Goal: Information Seeking & Learning: Learn about a topic

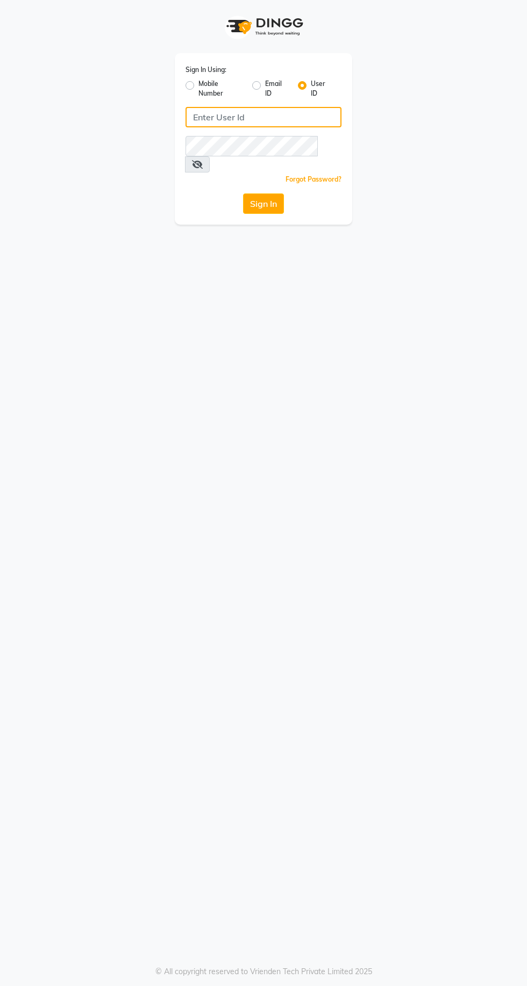
click at [269, 114] on input "Username" at bounding box center [263, 117] width 156 height 20
type input "jhbilaspur"
click at [243, 193] on button "Sign In" at bounding box center [263, 203] width 41 height 20
click at [275, 193] on div "Sign In" at bounding box center [263, 203] width 156 height 20
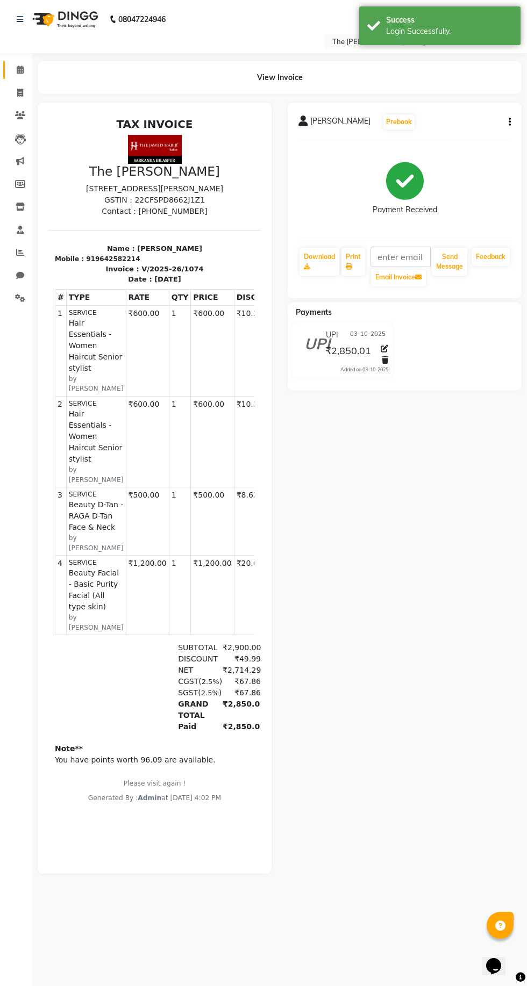
click at [20, 69] on icon at bounding box center [20, 70] width 7 height 8
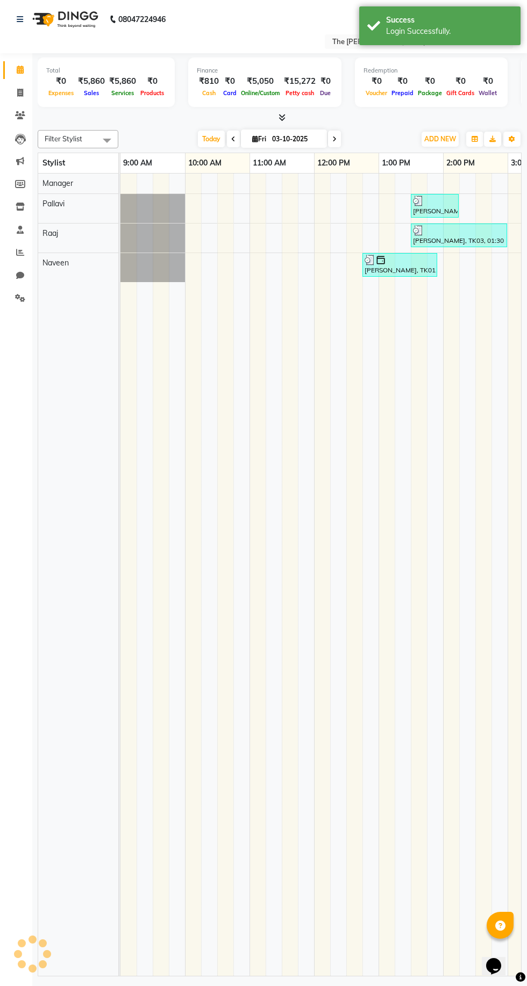
scroll to position [0, 437]
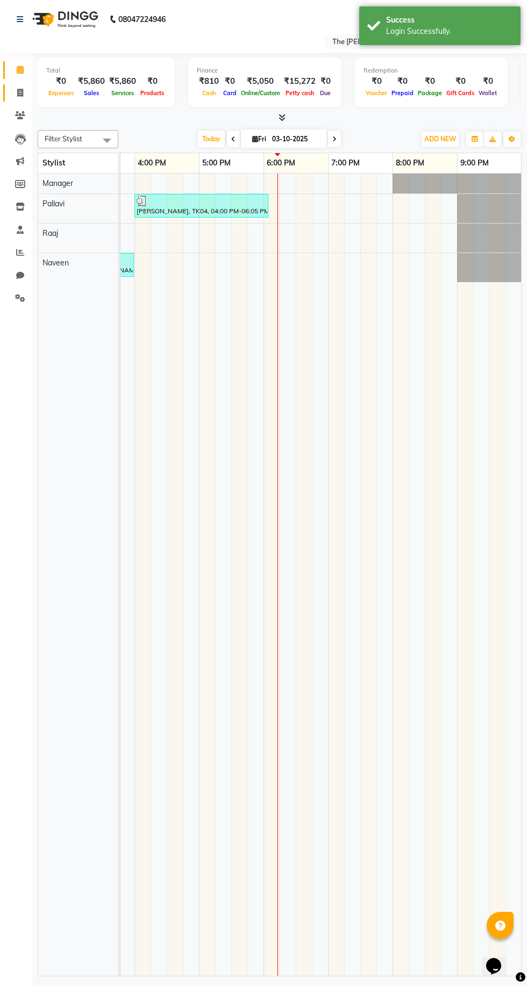
click at [20, 92] on icon at bounding box center [20, 93] width 6 height 8
select select "service"
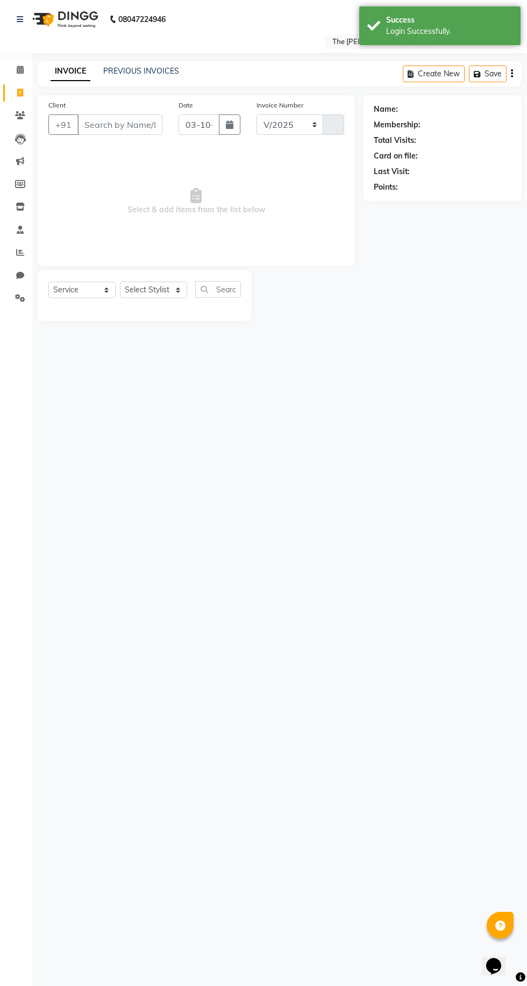
select select "6473"
type input "1075"
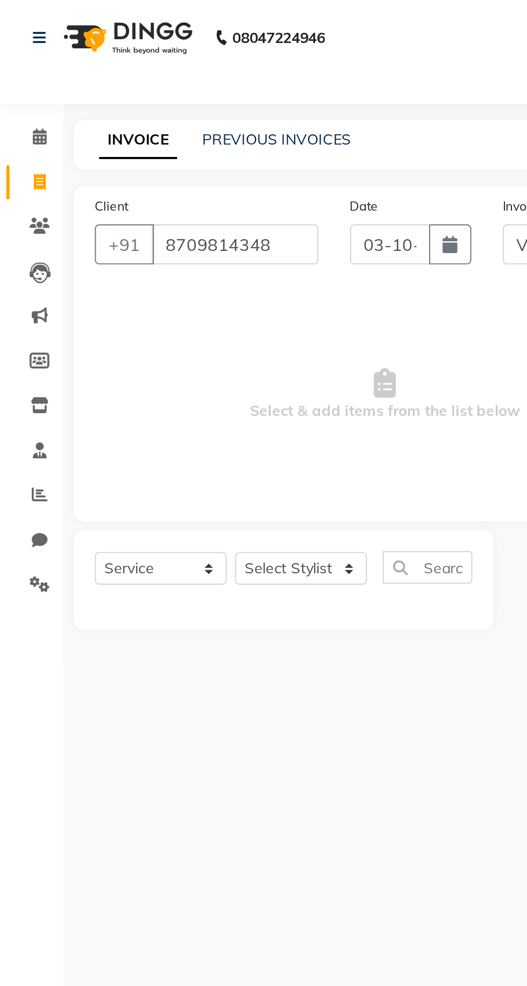
type input "8709814348"
select select "1: Object"
click at [166, 288] on select "Select Stylist Manager [PERSON_NAME][GEOGRAPHIC_DATA] [GEOGRAPHIC_DATA][PERSON_…" at bounding box center [153, 290] width 67 height 17
select select "63556"
click at [120, 282] on select "Select Stylist Manager [PERSON_NAME][GEOGRAPHIC_DATA] [GEOGRAPHIC_DATA][PERSON_…" at bounding box center [153, 290] width 67 height 17
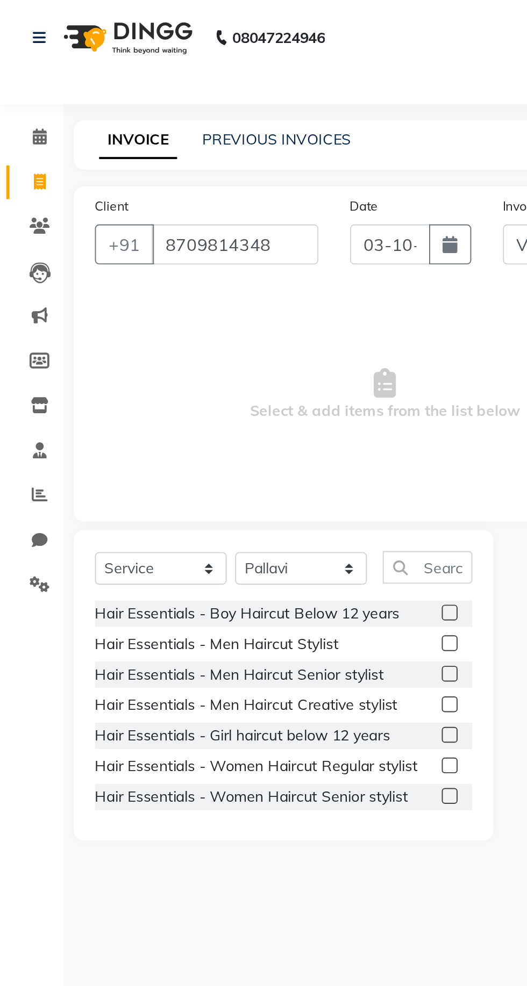
click at [228, 407] on label at bounding box center [229, 406] width 8 height 8
click at [228, 407] on input "checkbox" at bounding box center [228, 406] width 7 height 7
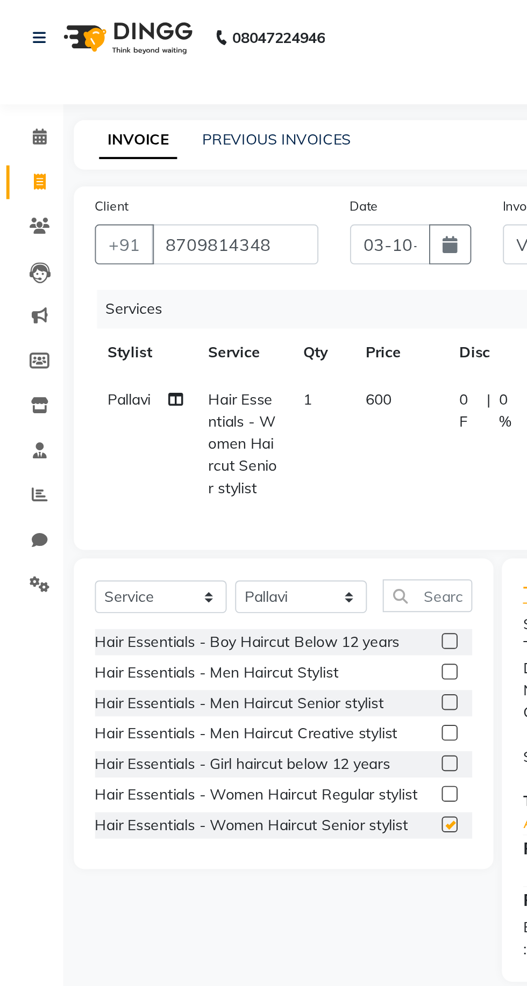
checkbox input "false"
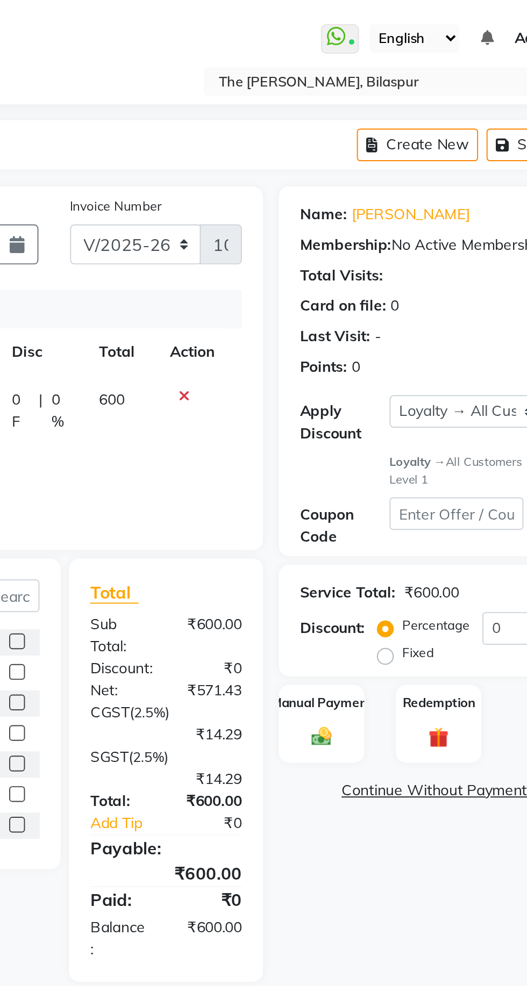
click at [426, 334] on label "Fixed" at bounding box center [434, 333] width 16 height 10
click at [418, 334] on input "Fixed" at bounding box center [419, 333] width 8 height 8
radio input "true"
click at [482, 322] on input "0" at bounding box center [489, 320] width 44 height 17
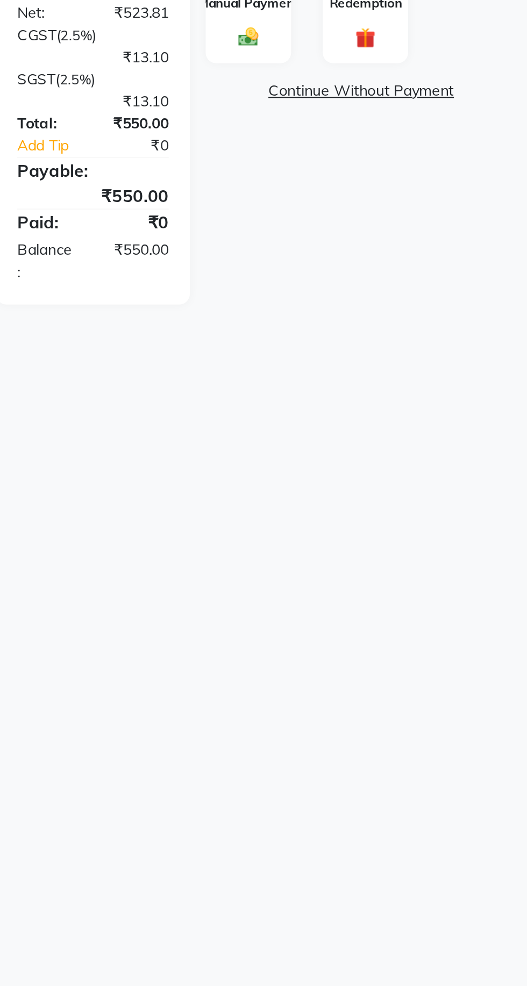
scroll to position [0, 0]
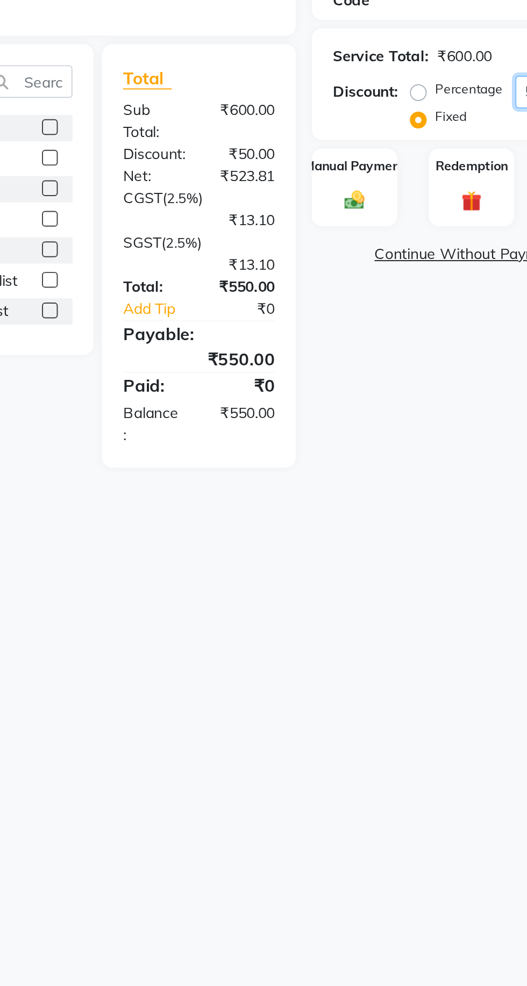
type input "50"
click at [382, 372] on img at bounding box center [384, 376] width 17 height 12
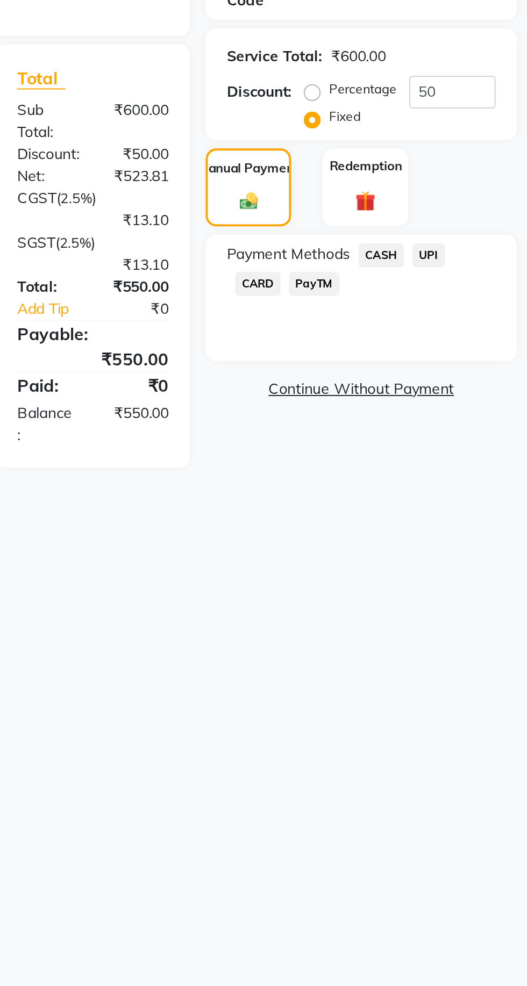
click at [480, 398] on span "UPI" at bounding box center [476, 404] width 17 height 12
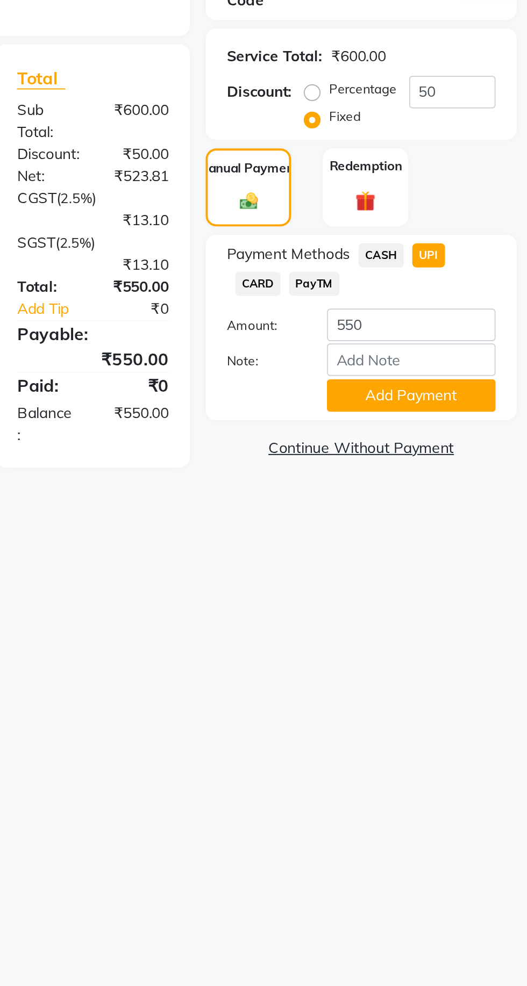
click at [501, 480] on button "Add Payment" at bounding box center [468, 475] width 86 height 17
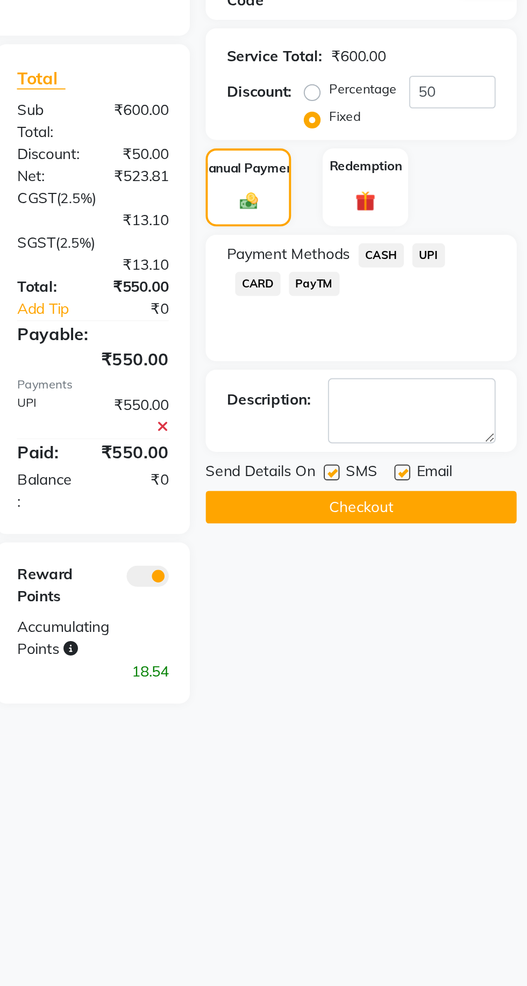
click at [493, 536] on button "Checkout" at bounding box center [442, 532] width 159 height 17
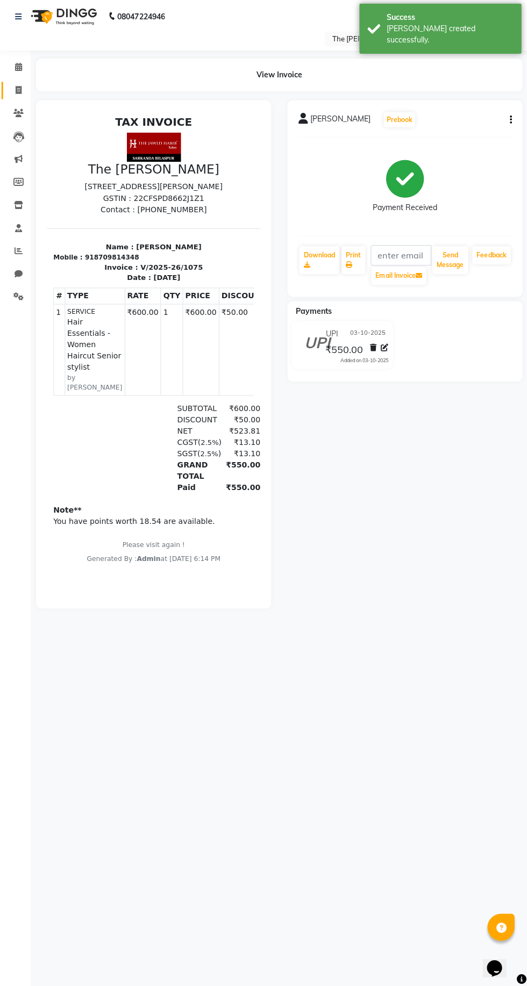
click at [20, 92] on icon at bounding box center [20, 93] width 6 height 8
select select "service"
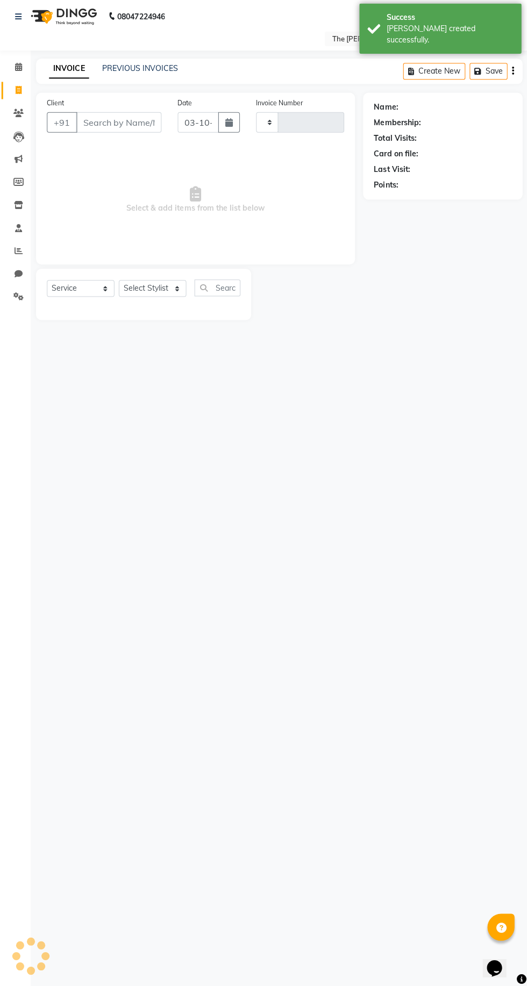
type input "1076"
select select "6473"
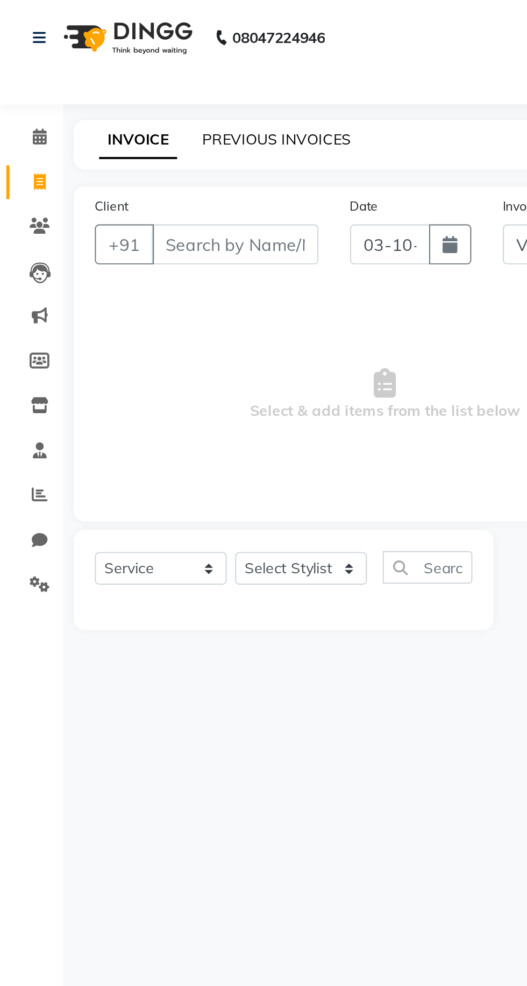
click at [166, 73] on link "PREVIOUS INVOICES" at bounding box center [141, 71] width 76 height 10
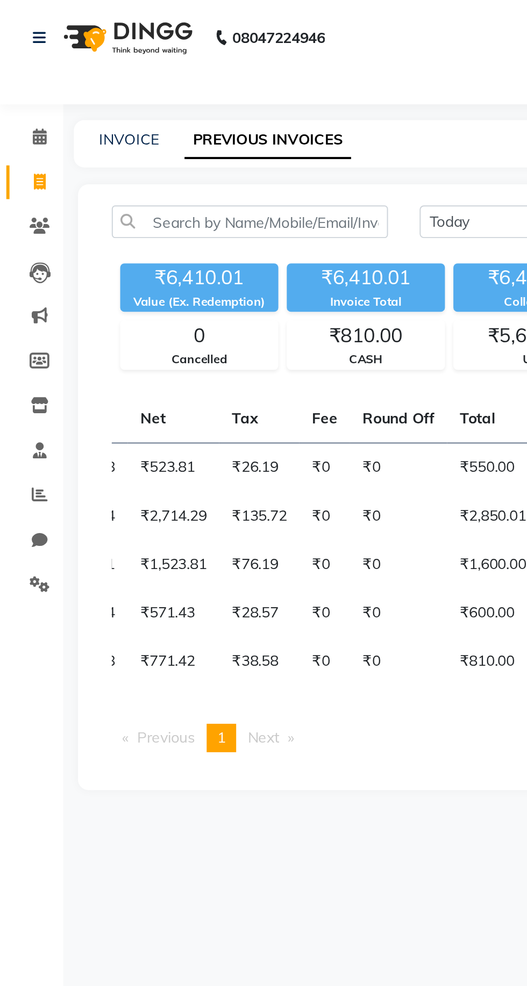
scroll to position [0, 428]
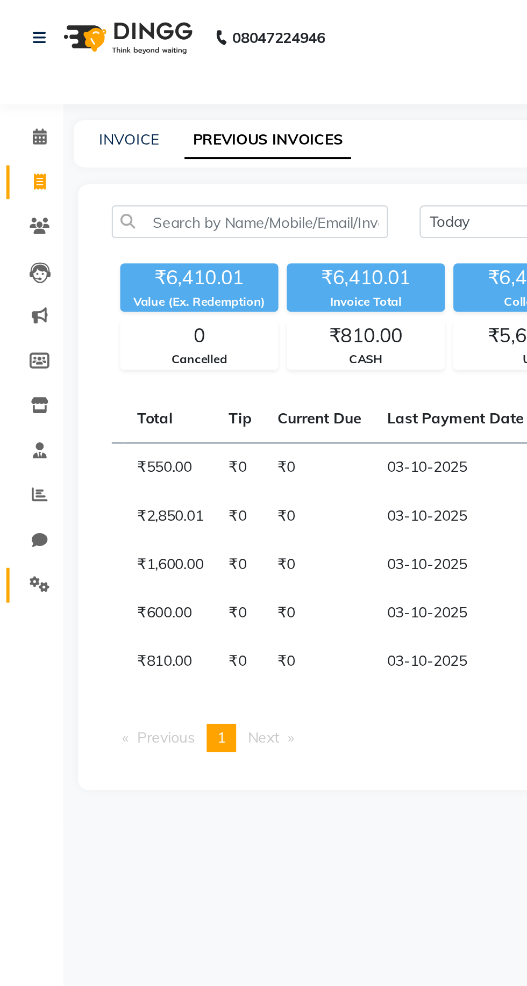
click at [26, 304] on span at bounding box center [20, 298] width 19 height 12
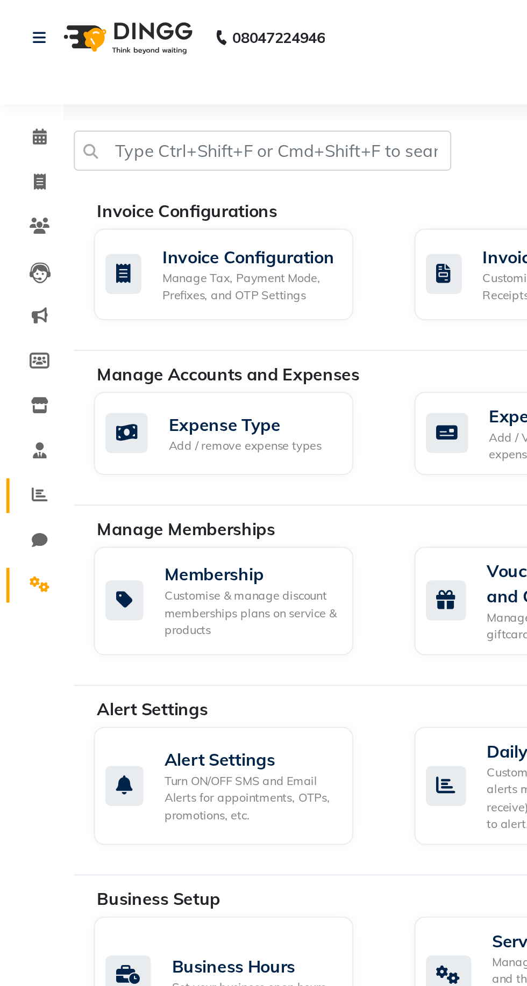
click at [12, 252] on span at bounding box center [20, 253] width 19 height 12
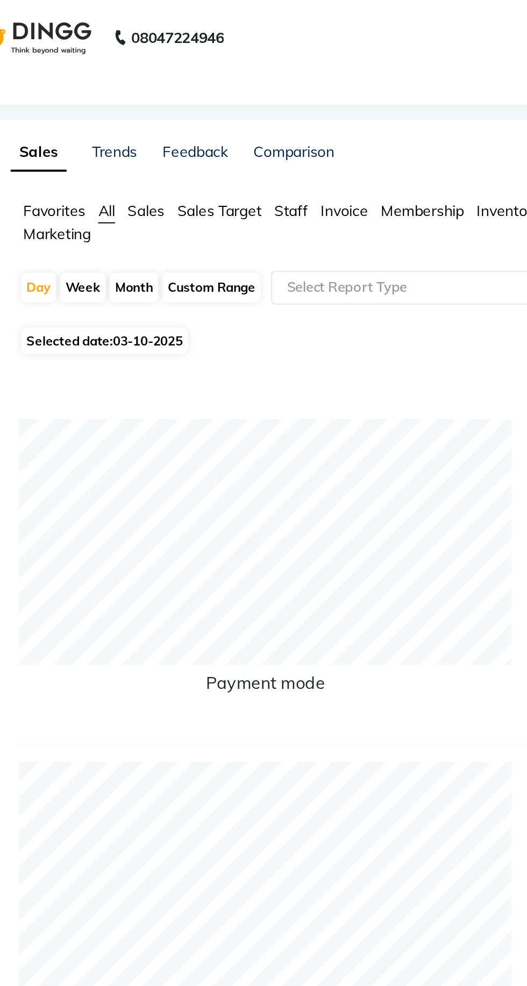
click at [205, 105] on span "Staff" at bounding box center [199, 108] width 17 height 10
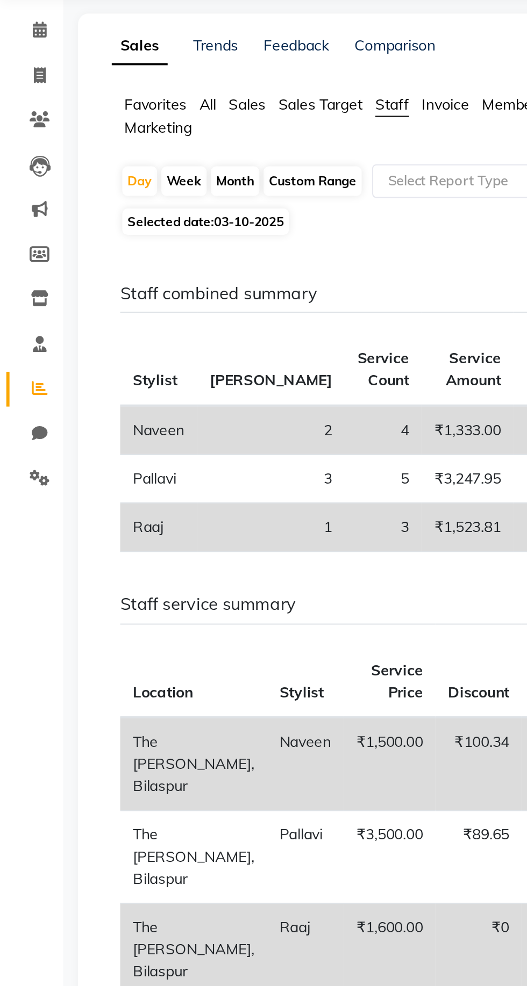
click at [170, 146] on div "Custom Range" at bounding box center [159, 146] width 50 height 15
select select "10"
select select "2025"
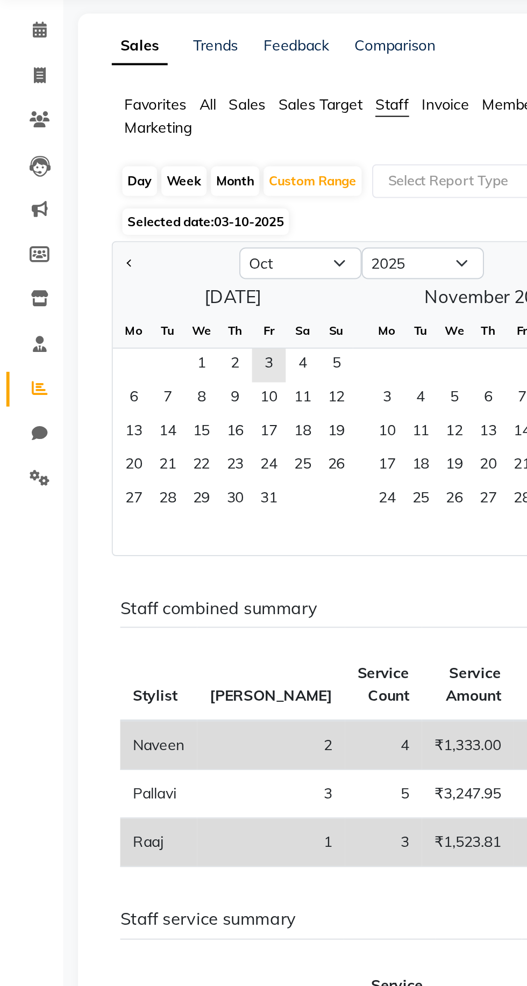
click at [95, 244] on span "1" at bounding box center [102, 240] width 17 height 17
click at [138, 236] on span "3" at bounding box center [136, 240] width 17 height 17
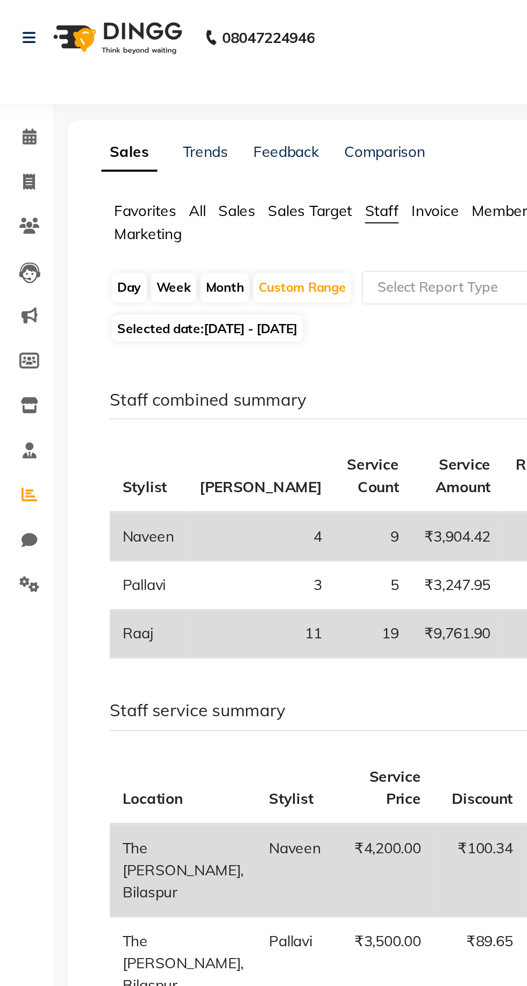
click at [164, 147] on div "Custom Range" at bounding box center [159, 146] width 50 height 15
select select "10"
select select "2025"
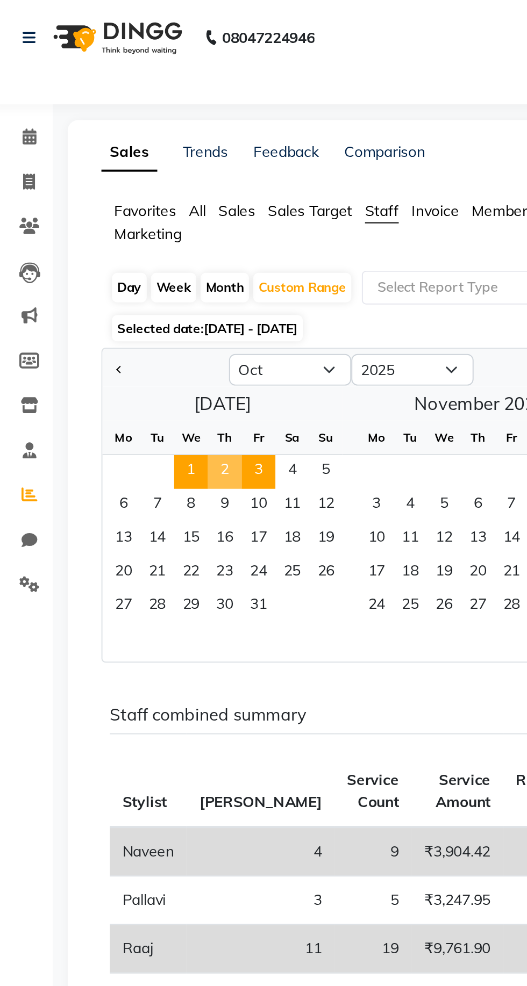
click at [66, 188] on span "Previous month" at bounding box center [66, 188] width 4 height 4
select select "9"
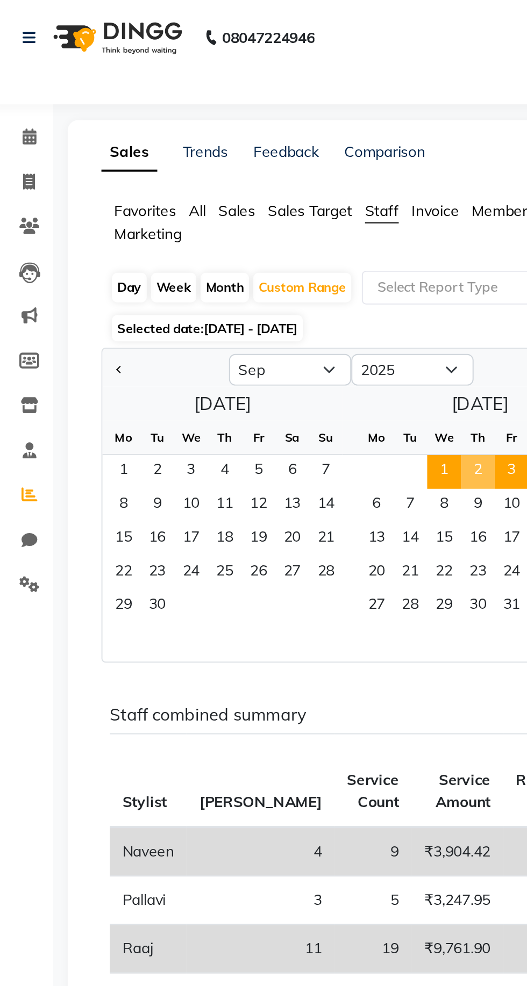
click at [68, 239] on span "1" at bounding box center [68, 240] width 17 height 17
click at [82, 310] on span "30" at bounding box center [85, 309] width 17 height 17
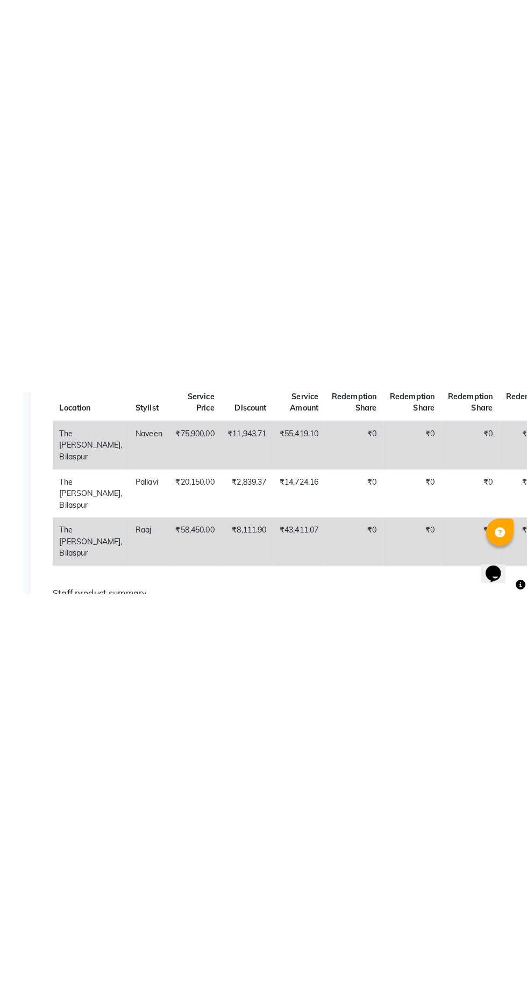
scroll to position [117, 0]
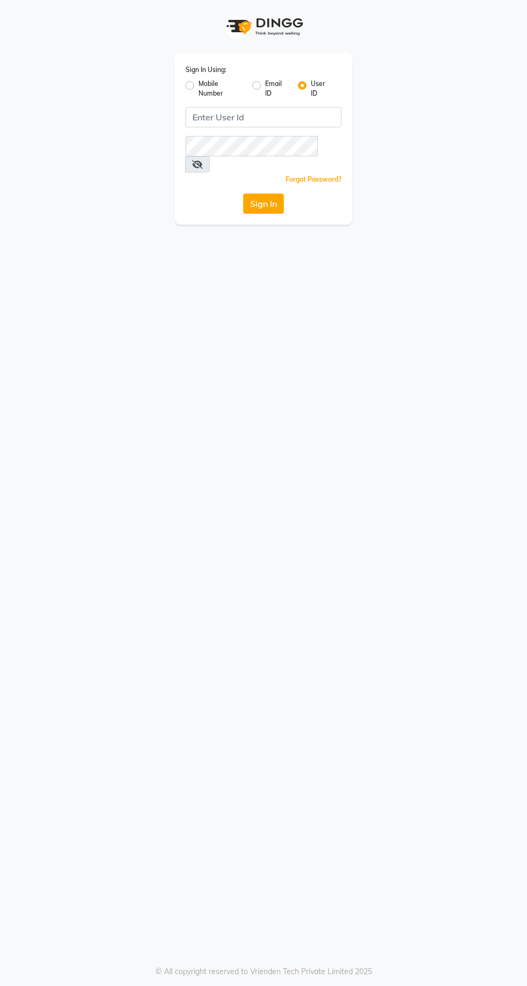
click at [268, 94] on label "Email ID" at bounding box center [277, 88] width 24 height 19
click at [268, 86] on input "Email ID" at bounding box center [268, 82] width 7 height 7
radio input "true"
click at [257, 117] on input "Username" at bounding box center [263, 117] width 156 height 20
click at [311, 85] on label "User ID" at bounding box center [322, 88] width 22 height 19
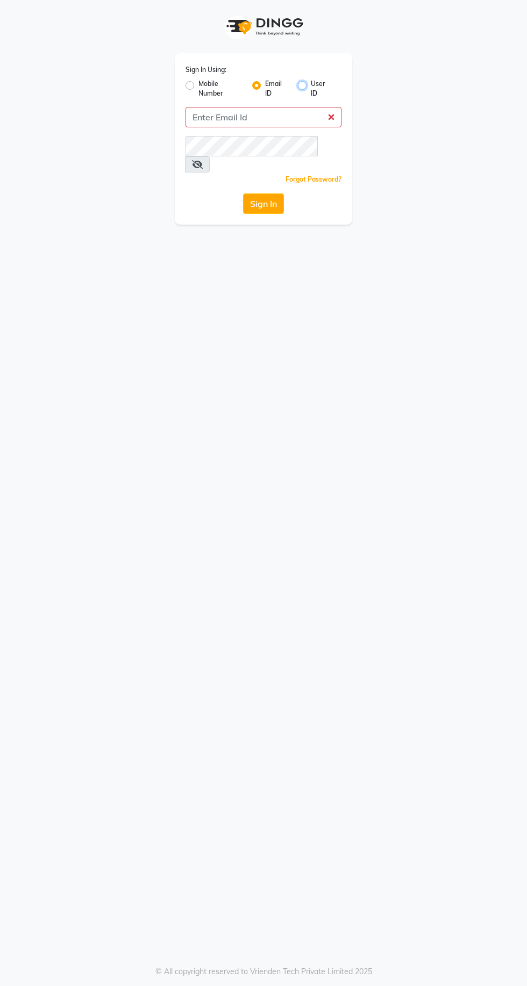
click at [311, 85] on input "User ID" at bounding box center [314, 82] width 7 height 7
radio input "true"
radio input "false"
click at [250, 123] on input "Username" at bounding box center [263, 117] width 156 height 20
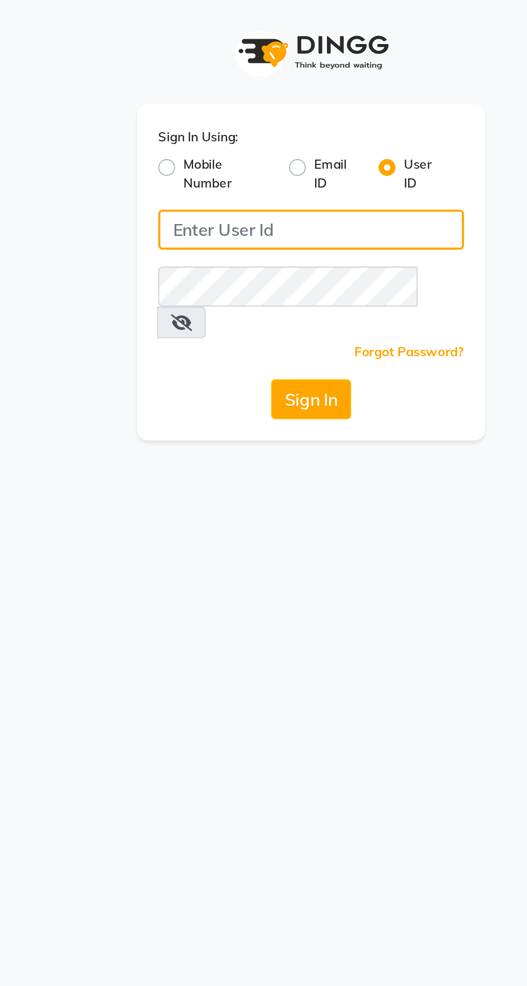
type input "jhbilaspur"
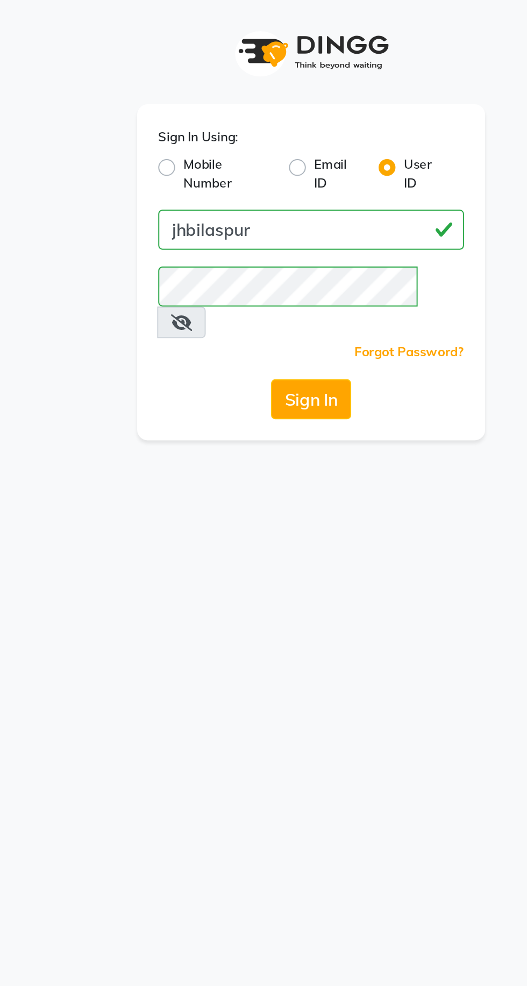
click at [257, 197] on button "Sign In" at bounding box center [263, 203] width 41 height 20
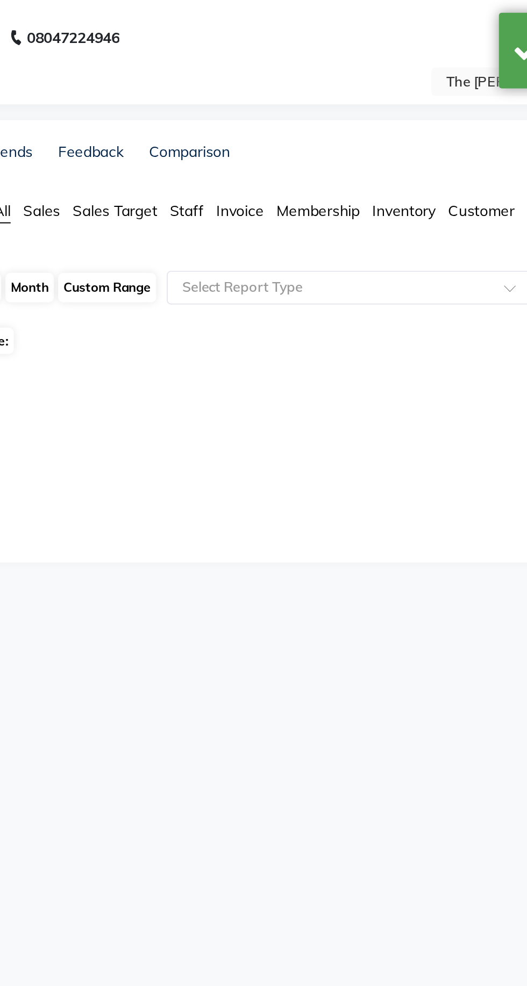
select select "en"
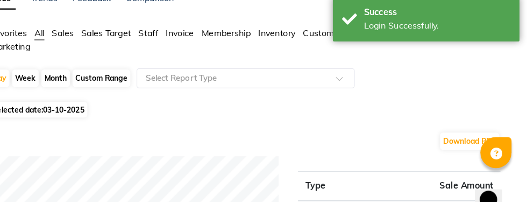
scroll to position [70, 0]
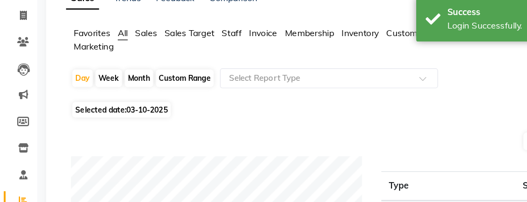
click at [203, 35] on span "Staff" at bounding box center [199, 38] width 17 height 10
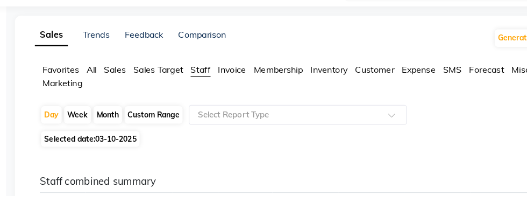
scroll to position [21, 0]
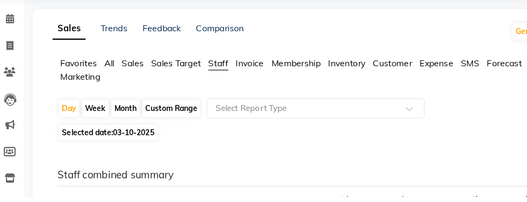
click at [168, 127] on div "Custom Range" at bounding box center [159, 125] width 50 height 15
select select "10"
select select "2025"
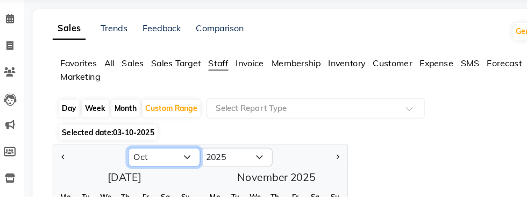
click at [178, 167] on select "Jan Feb Mar Apr May Jun Jul Aug Sep Oct Nov Dec" at bounding box center [153, 168] width 62 height 16
select select "9"
click at [122, 160] on select "Jan Feb Mar Apr May Jun Jul Aug Sep Oct Nov Dec" at bounding box center [153, 168] width 62 height 16
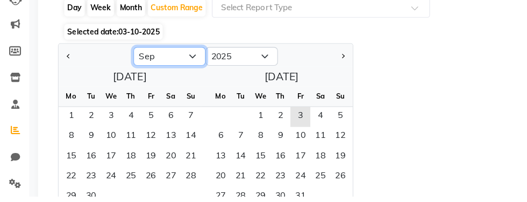
scroll to position [107, 0]
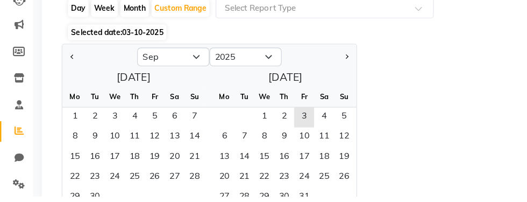
click at [61, 129] on span "1" at bounding box center [68, 133] width 17 height 17
click at [84, 197] on span "30" at bounding box center [85, 202] width 17 height 17
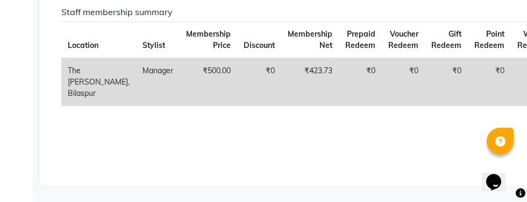
scroll to position [865, 0]
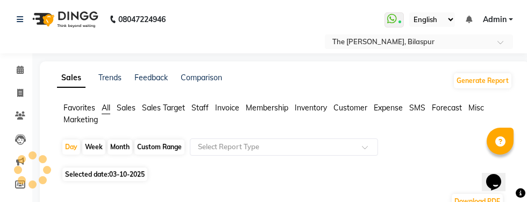
select select "en"
click at [368, 147] on span at bounding box center [368, 150] width 13 height 11
